Goal: Navigation & Orientation: Find specific page/section

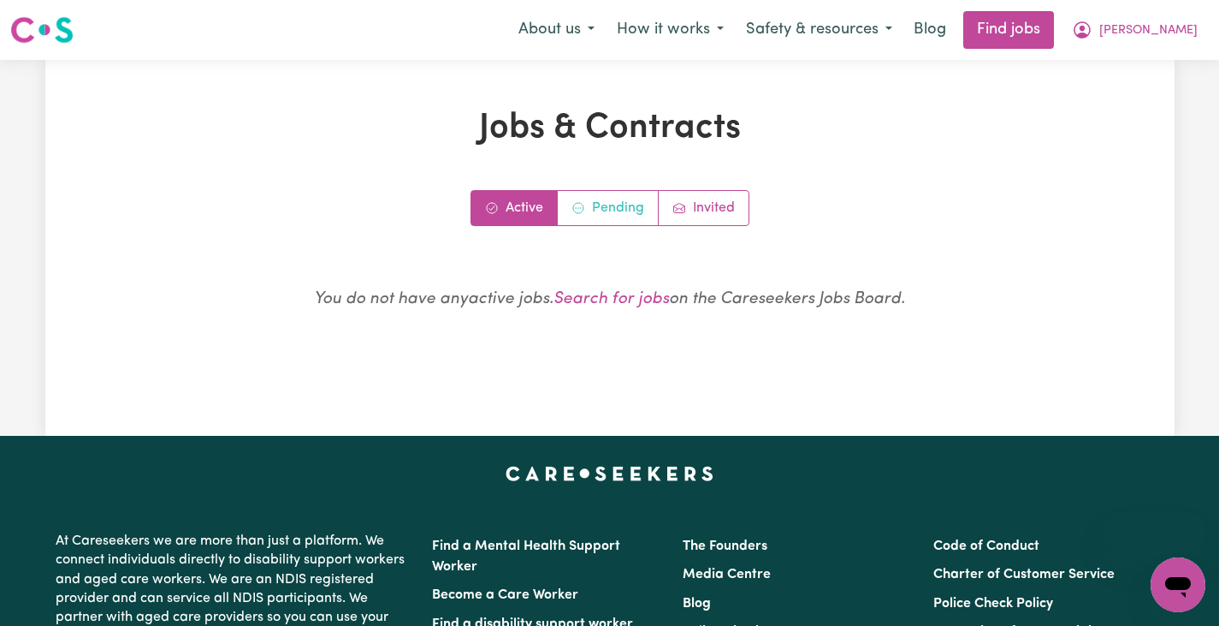
click at [606, 207] on link "Pending" at bounding box center [608, 208] width 101 height 34
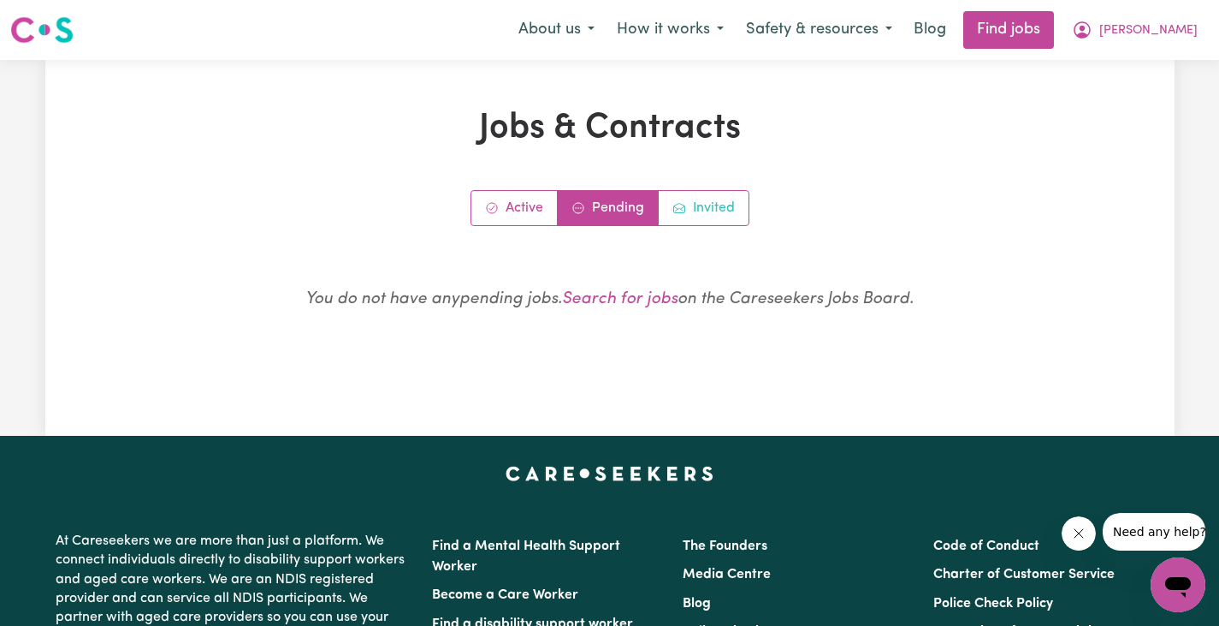
click at [695, 204] on link "Invited" at bounding box center [704, 208] width 90 height 34
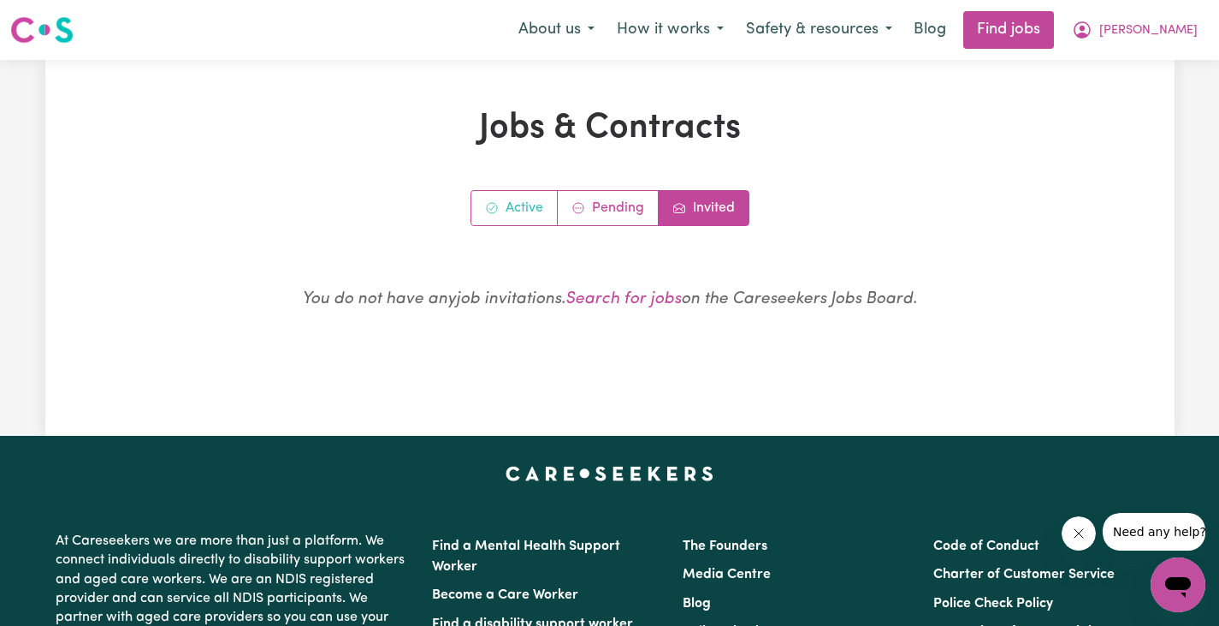
click at [525, 211] on link "Active" at bounding box center [515, 208] width 86 height 34
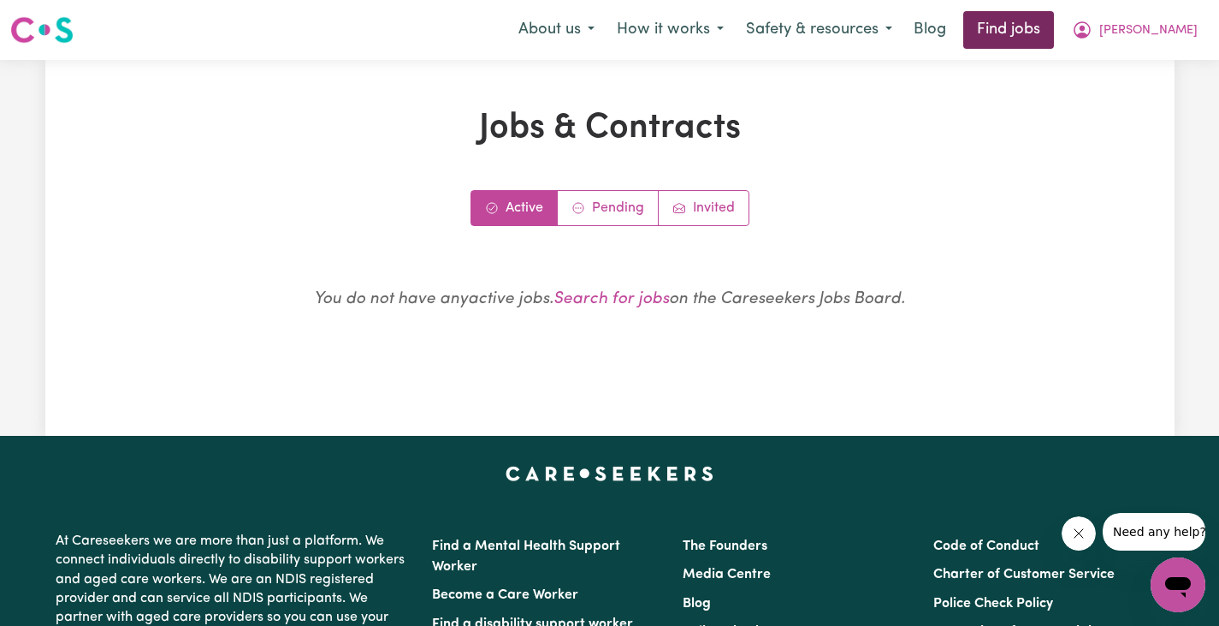
click at [1054, 34] on link "Find jobs" at bounding box center [1009, 30] width 91 height 38
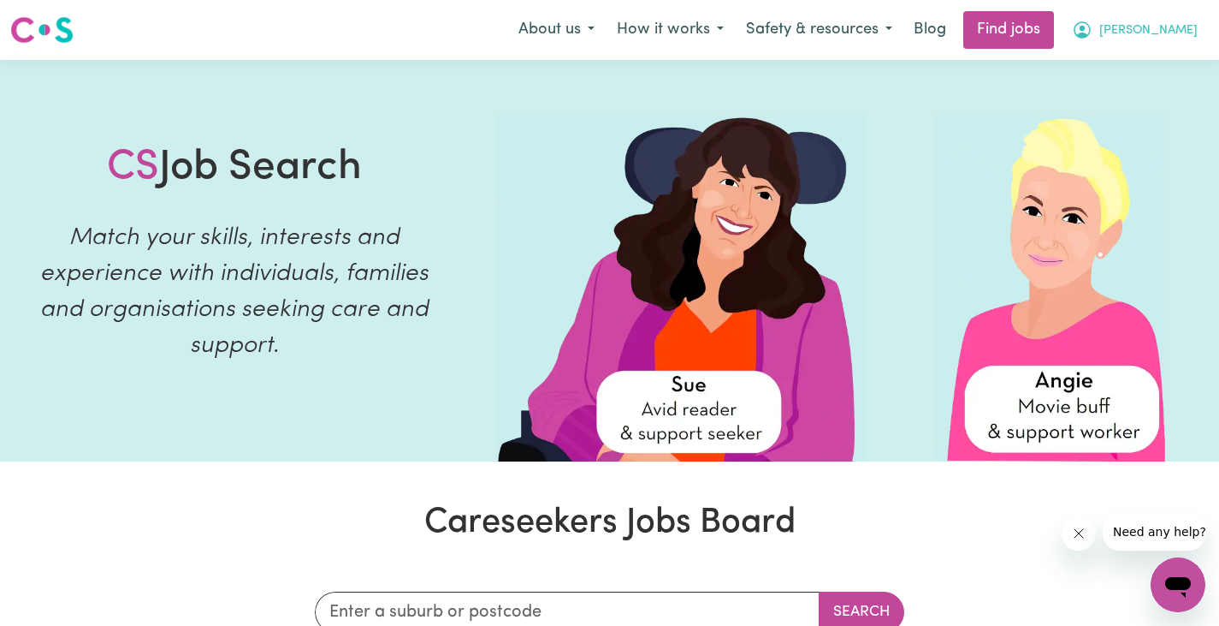
click at [1093, 33] on icon "My Account" at bounding box center [1082, 30] width 21 height 21
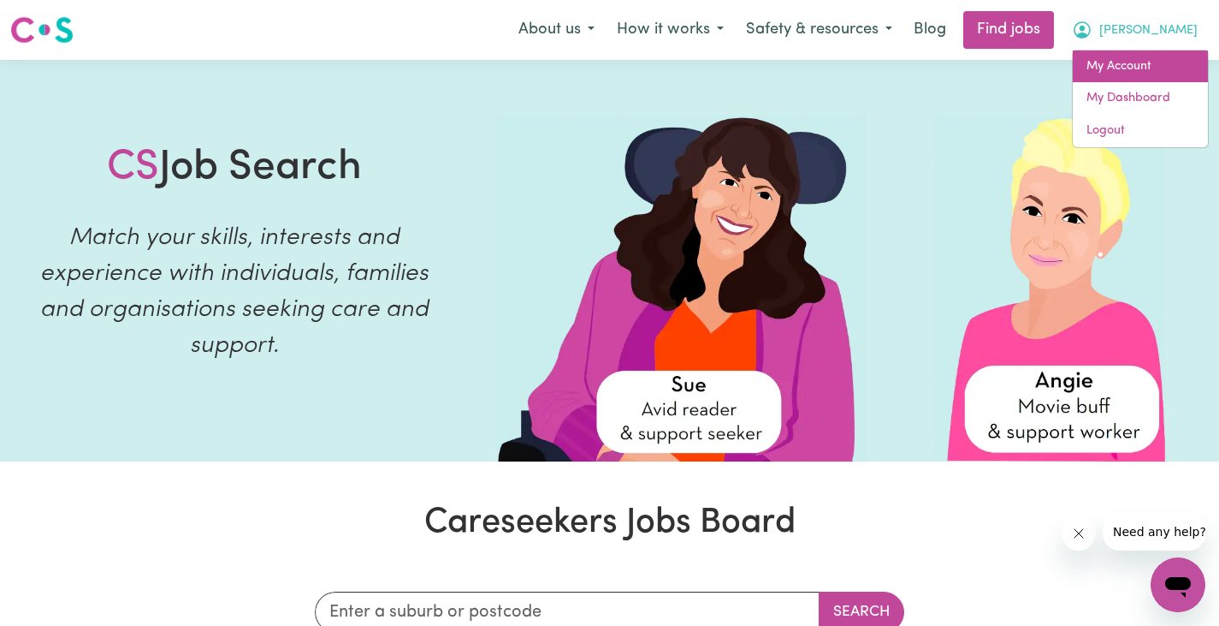
click at [1137, 66] on link "My Account" at bounding box center [1140, 66] width 135 height 33
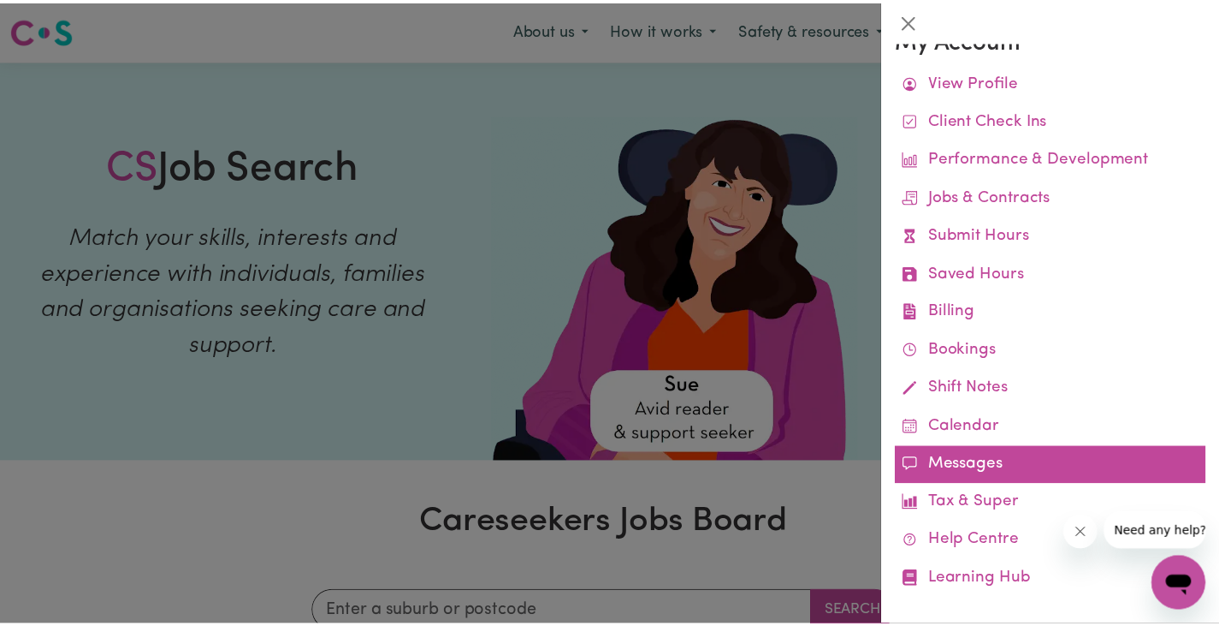
scroll to position [43, 0]
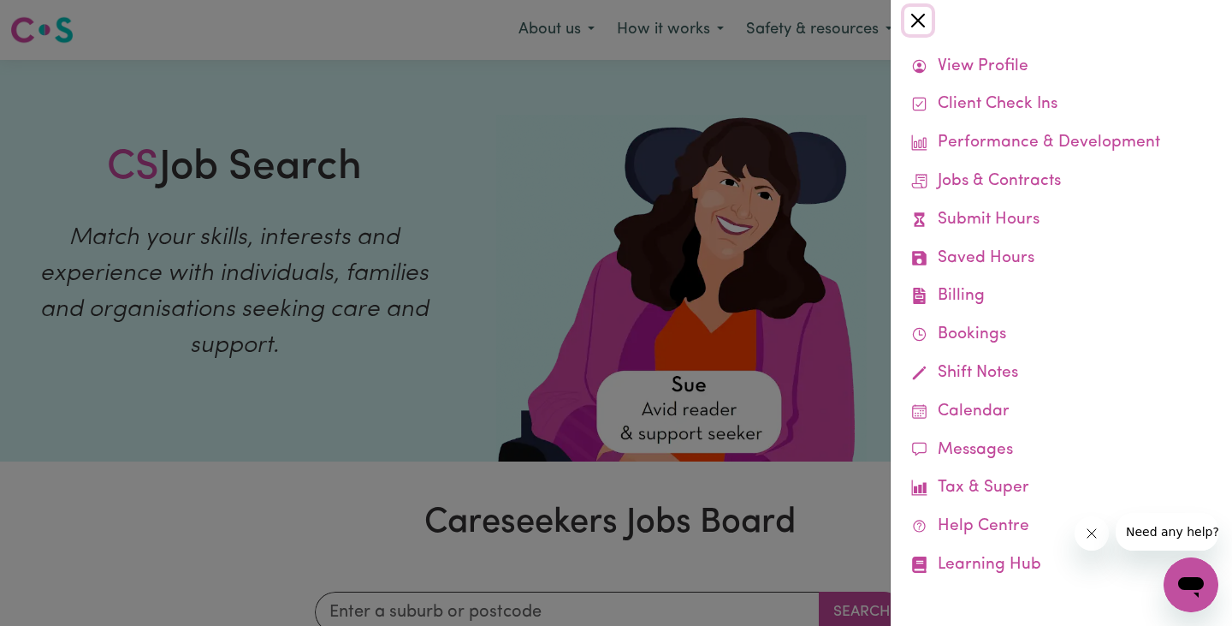
click at [923, 21] on button "Close" at bounding box center [918, 20] width 27 height 27
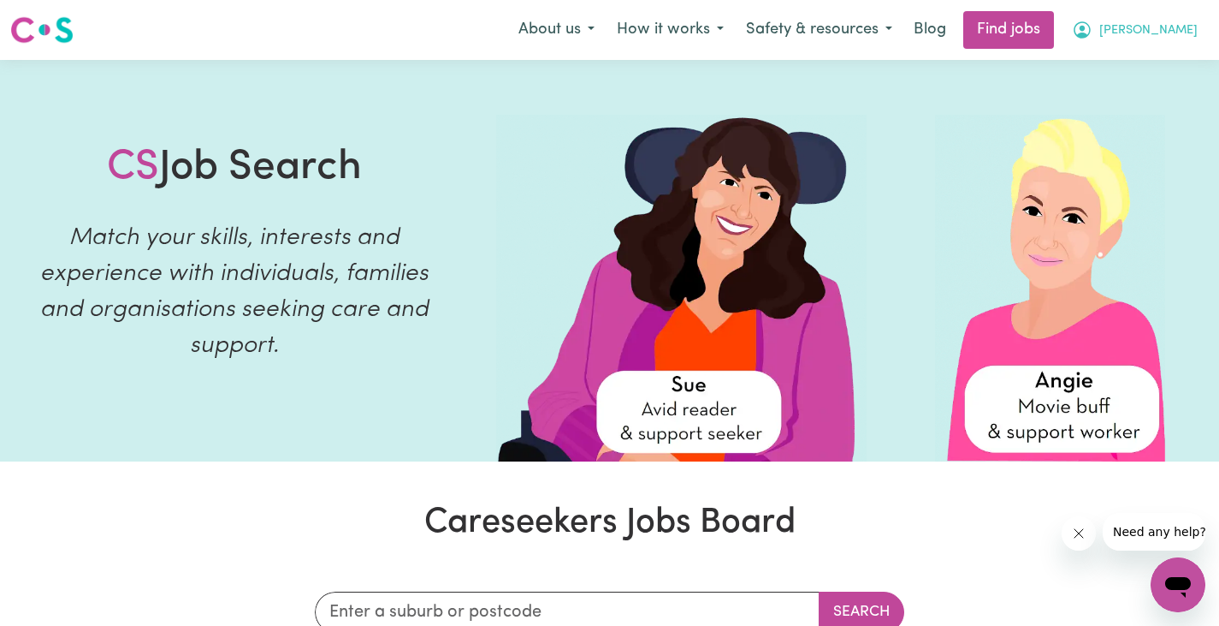
click at [1170, 21] on button "[PERSON_NAME]" at bounding box center [1135, 30] width 148 height 36
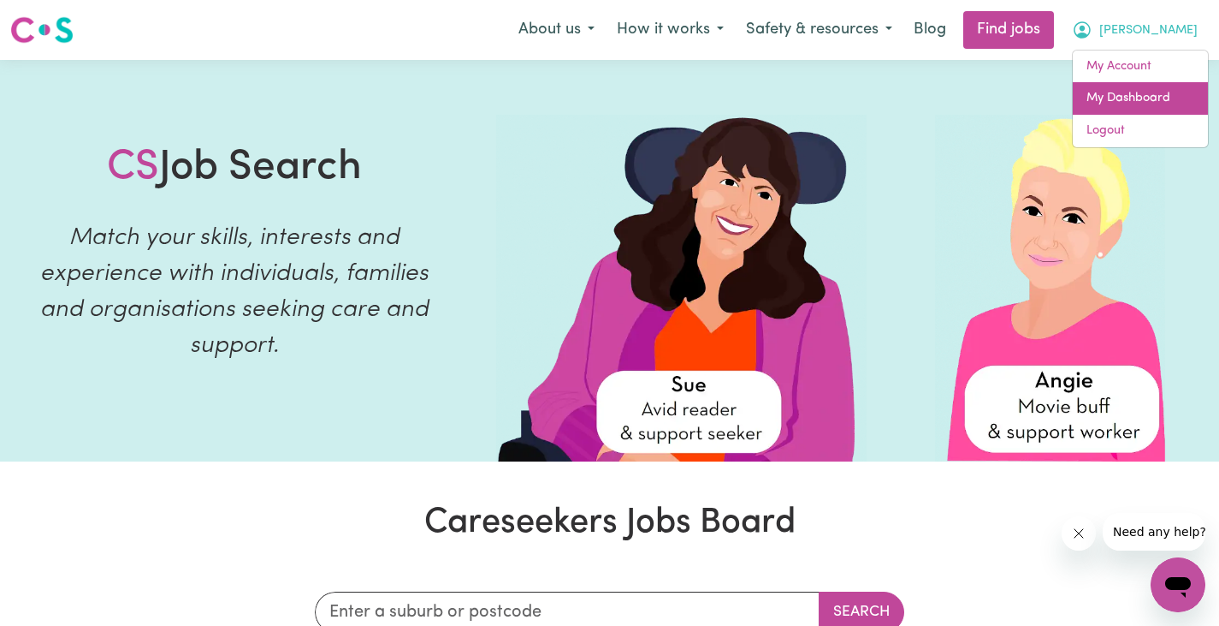
click at [1128, 93] on link "My Dashboard" at bounding box center [1140, 98] width 135 height 33
